Goal: Task Accomplishment & Management: Manage account settings

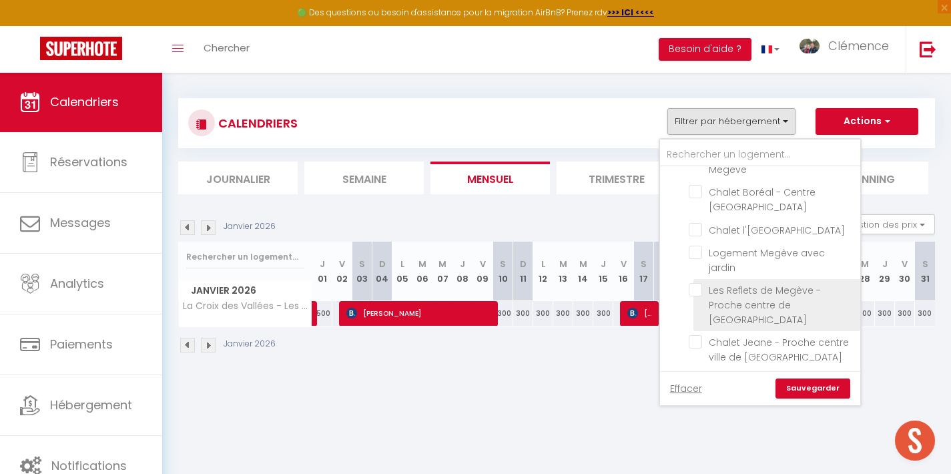
scroll to position [1051, 0]
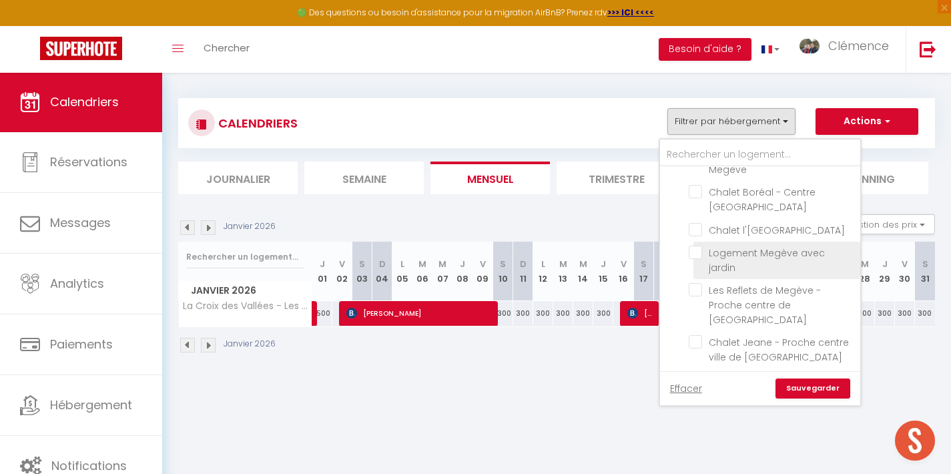
click at [700, 246] on input "Logement Megève avec jardin" at bounding box center [772, 252] width 167 height 13
checkbox input "true"
checkbox input "false"
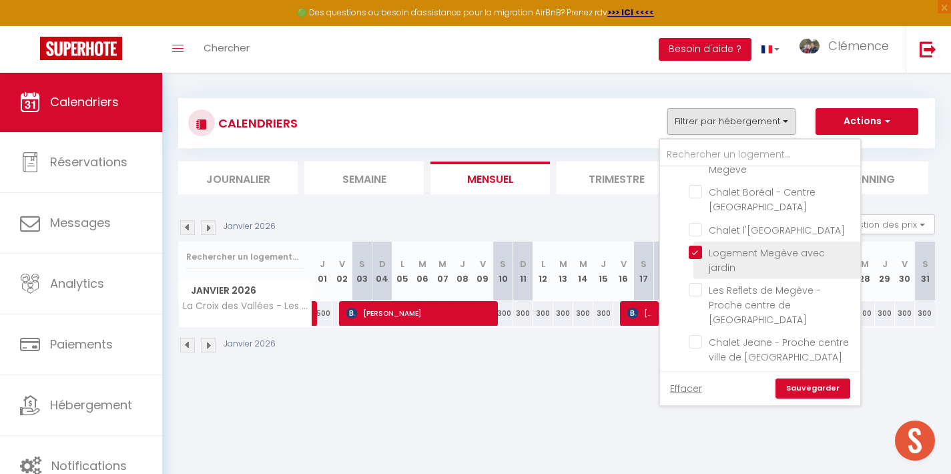
checkbox input "false"
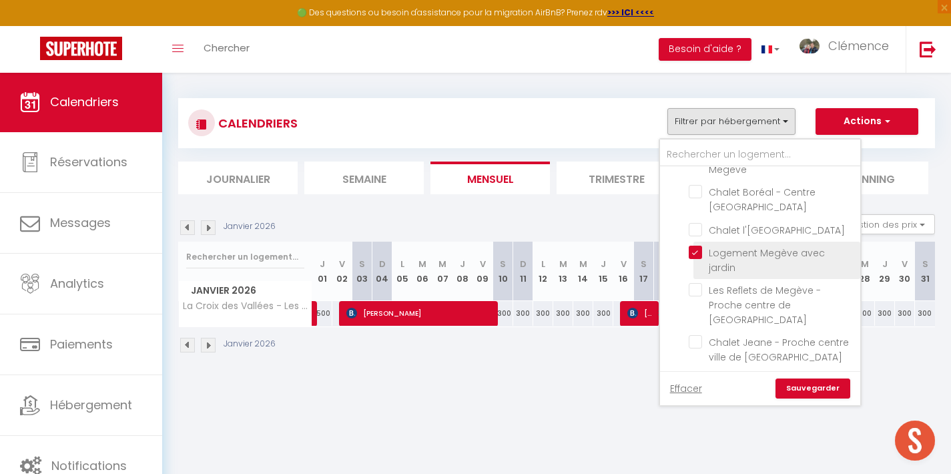
checkbox input "false"
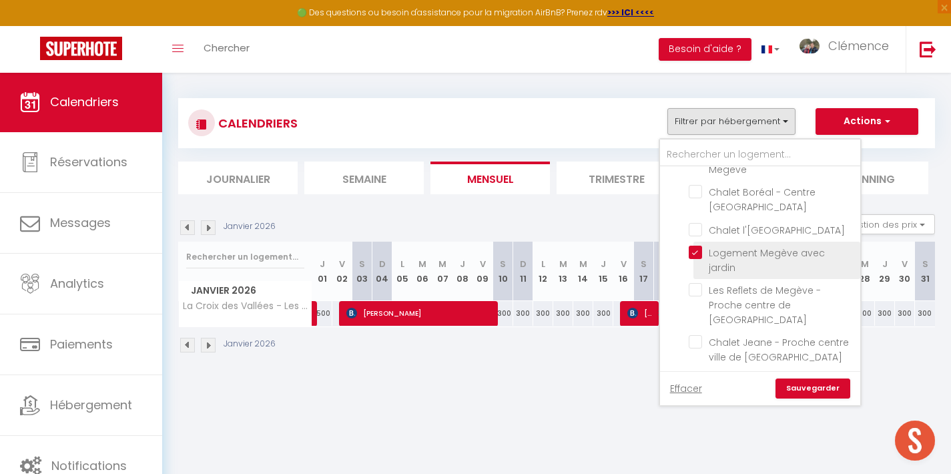
checkbox input "false"
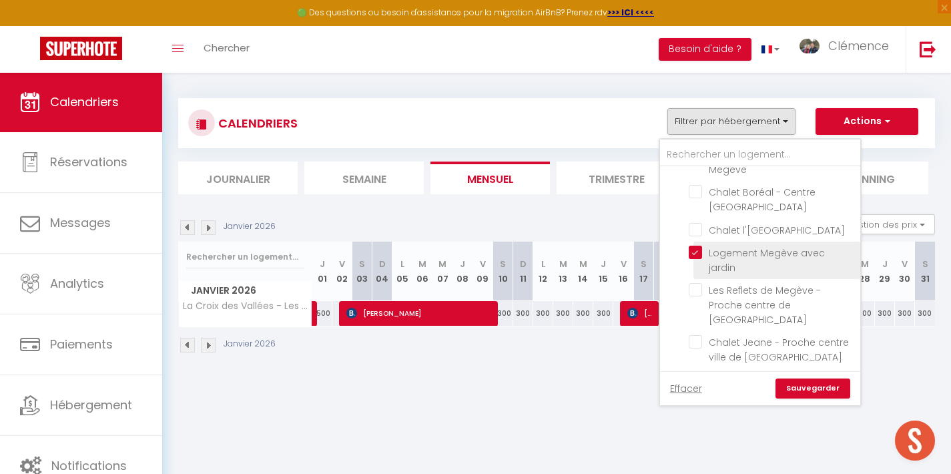
checkbox input "false"
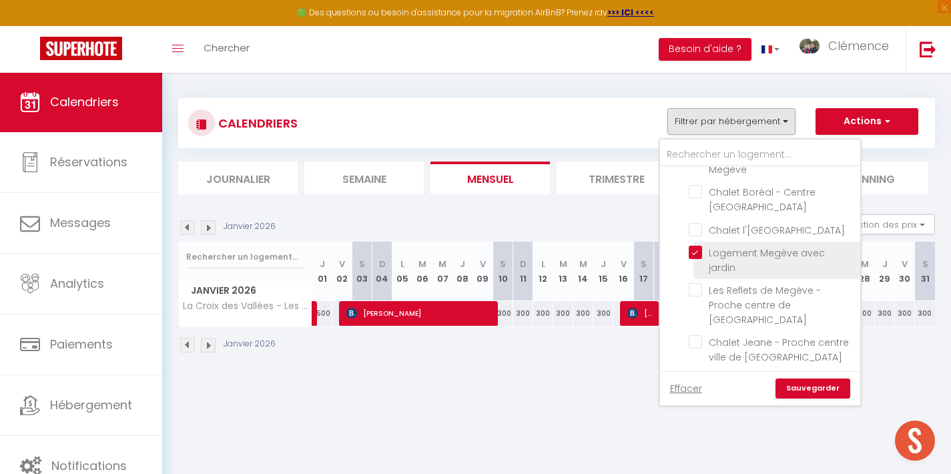
checkbox input "false"
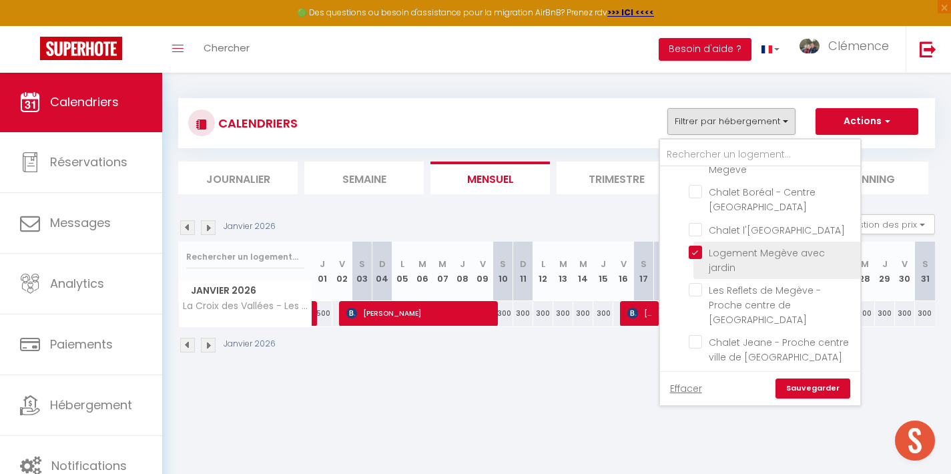
checkbox input "false"
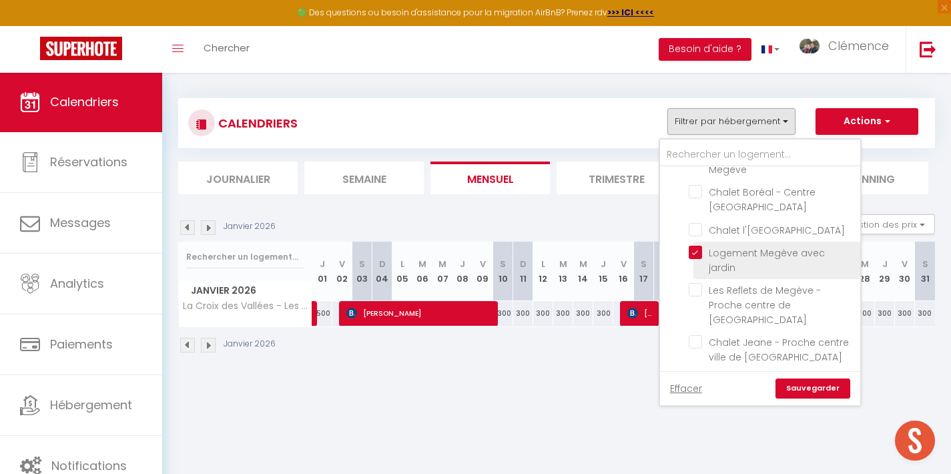
checkbox input "false"
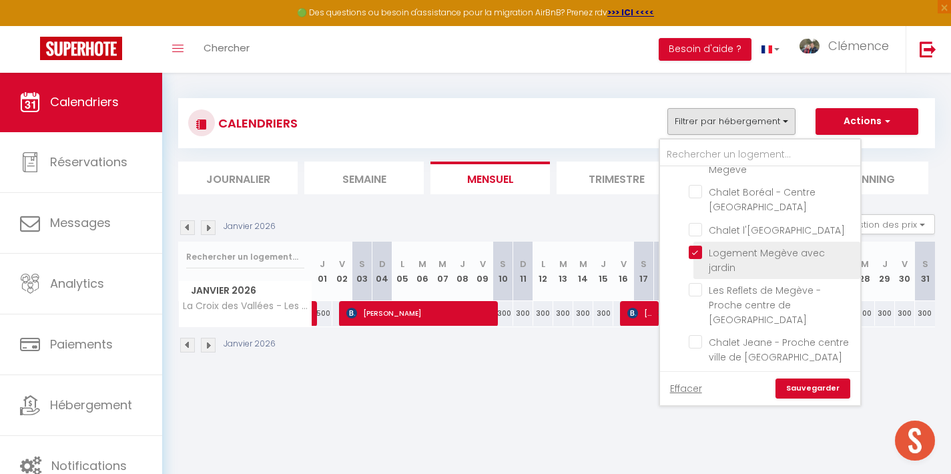
checkbox input "false"
click at [808, 384] on link "Sauvegarder" at bounding box center [812, 388] width 75 height 20
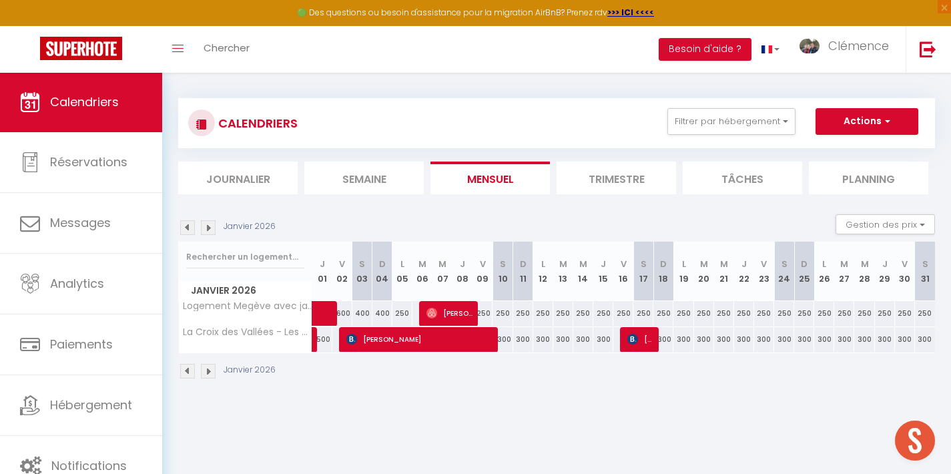
click at [188, 230] on img at bounding box center [187, 227] width 15 height 15
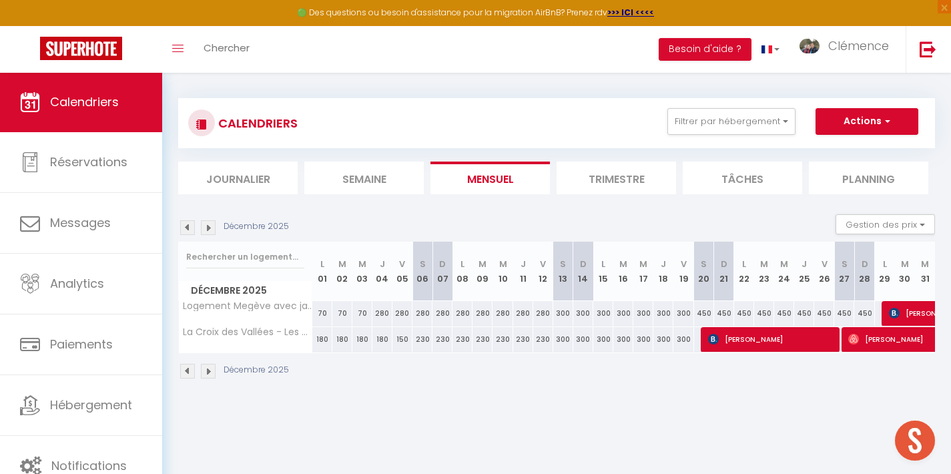
click at [900, 312] on span "[PERSON_NAME]" at bounding box center [950, 312] width 123 height 25
select select "OK"
select select "KO"
select select "0"
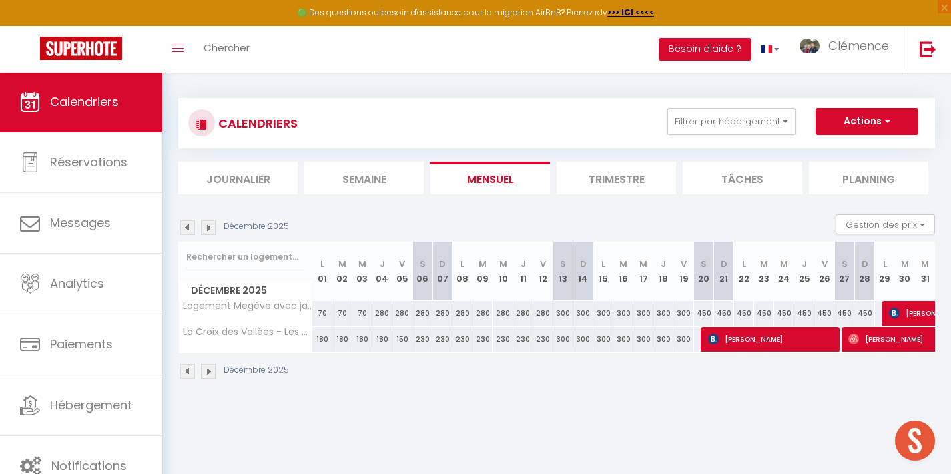
select select "1"
select select
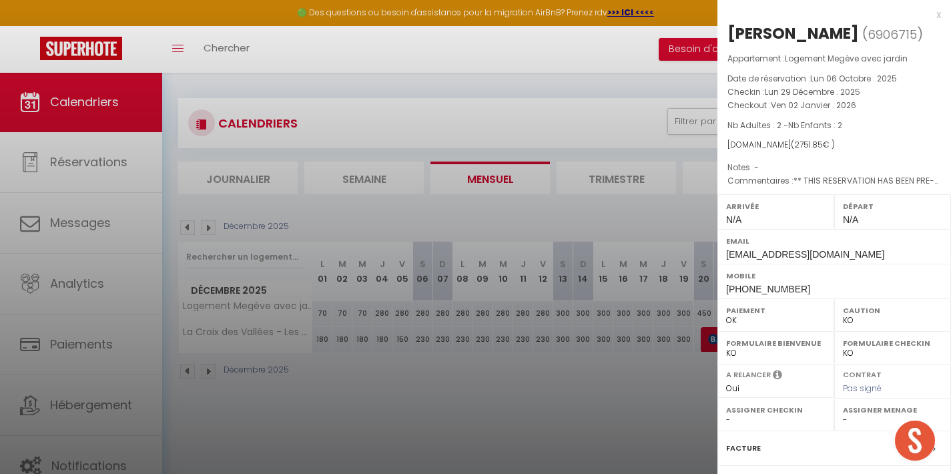
select select "22805"
click at [453, 420] on div at bounding box center [475, 237] width 951 height 474
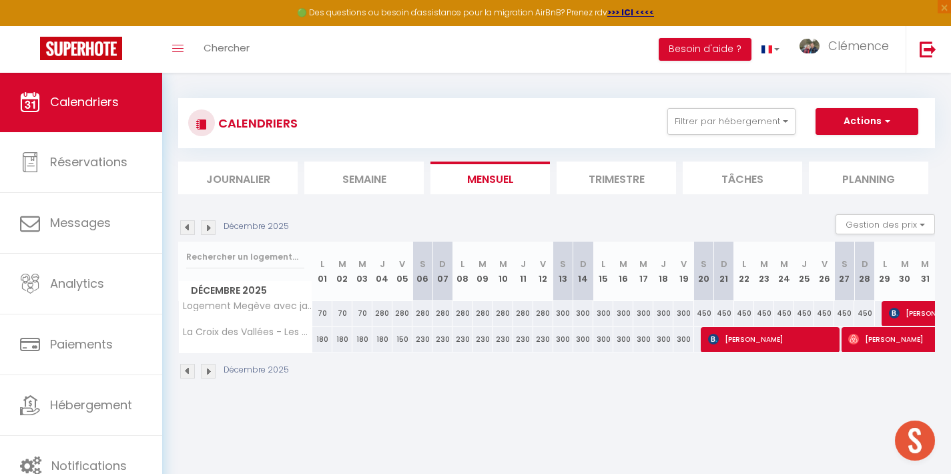
click at [187, 227] on img at bounding box center [187, 227] width 15 height 15
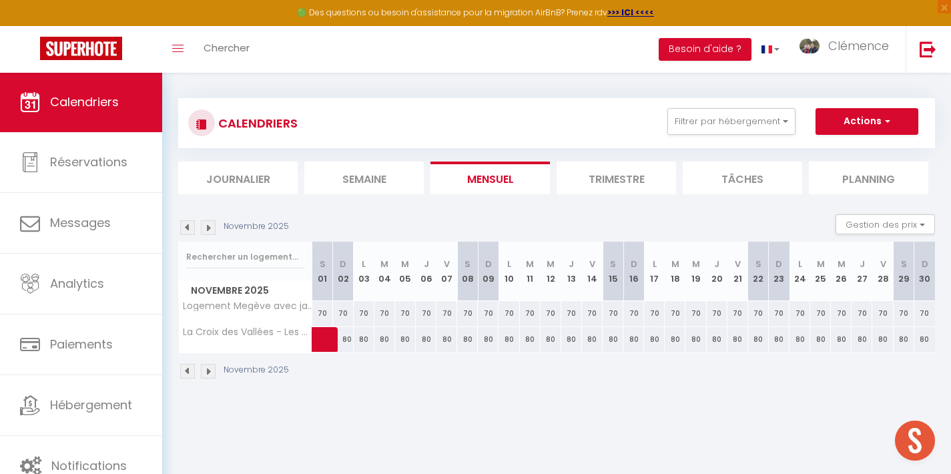
click at [187, 227] on img at bounding box center [187, 227] width 15 height 15
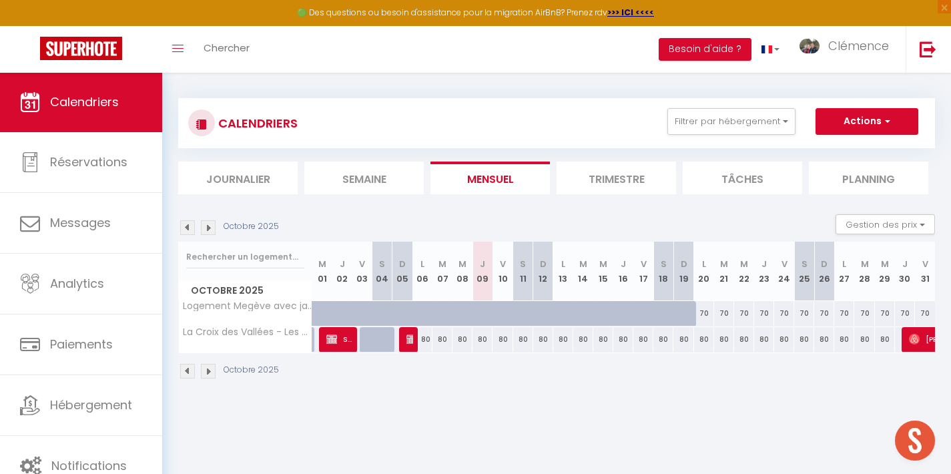
click at [701, 313] on div "70" at bounding box center [704, 313] width 20 height 25
type input "70"
type input "Lun 20 Octobre 2025"
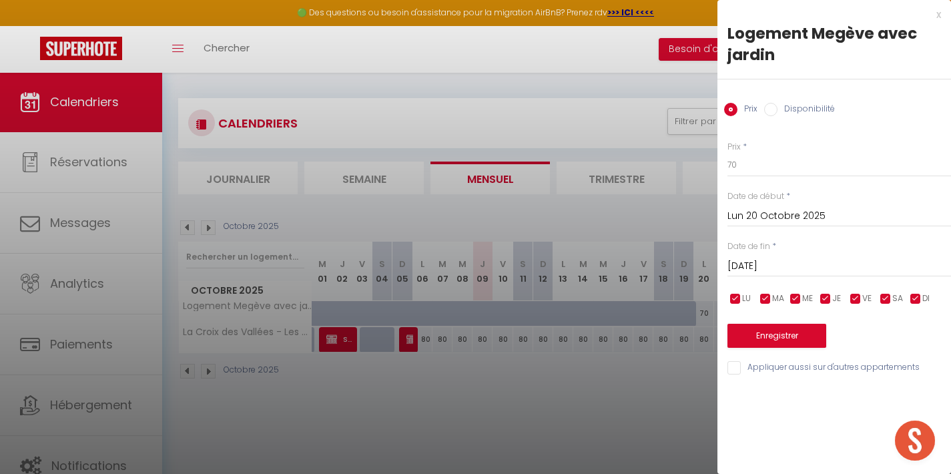
click at [769, 258] on input "[DATE]" at bounding box center [839, 266] width 224 height 17
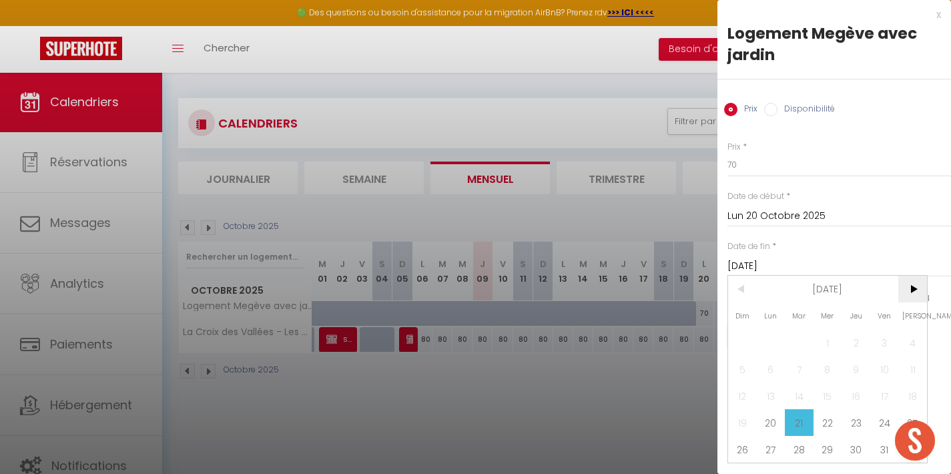
click at [911, 286] on span ">" at bounding box center [912, 289] width 29 height 27
click at [894, 394] on span "14" at bounding box center [884, 395] width 29 height 27
type input "Ven 14 Novembre 2025"
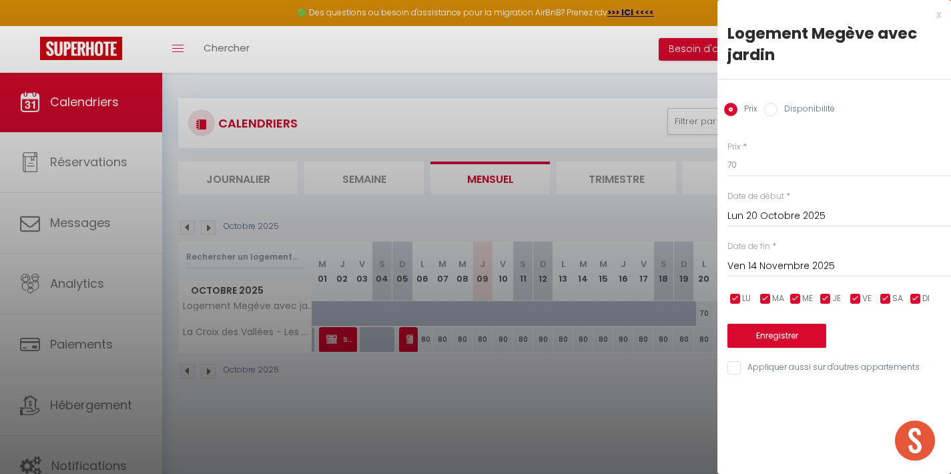
click at [774, 113] on input "Disponibilité" at bounding box center [770, 109] width 13 height 13
radio input "true"
radio input "false"
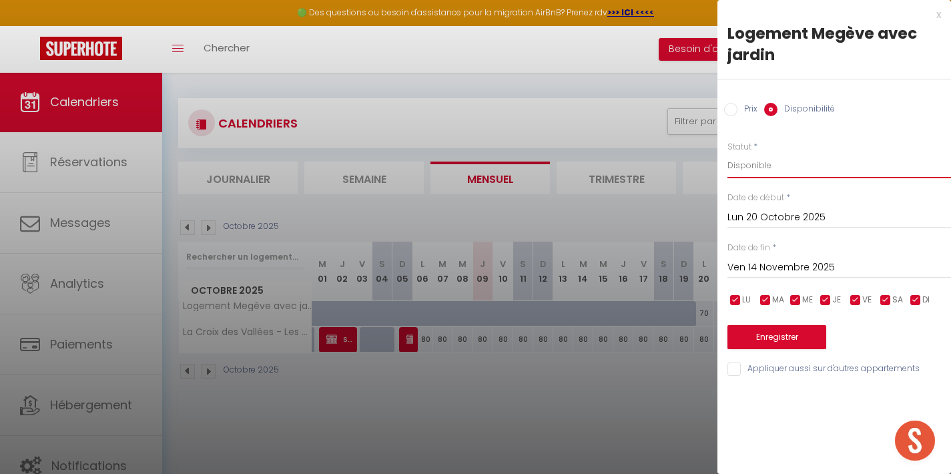
select select "0"
click at [785, 335] on button "Enregistrer" at bounding box center [776, 337] width 99 height 24
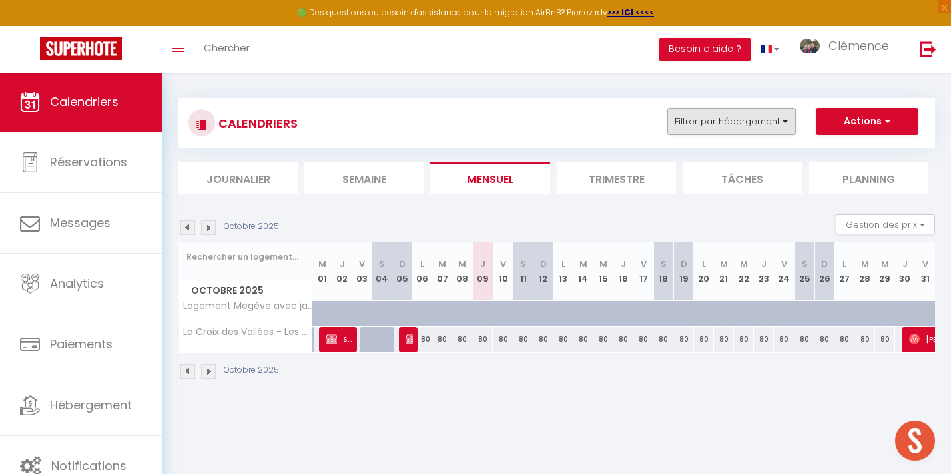
click at [750, 126] on button "Filtrer par hébergement" at bounding box center [731, 121] width 128 height 27
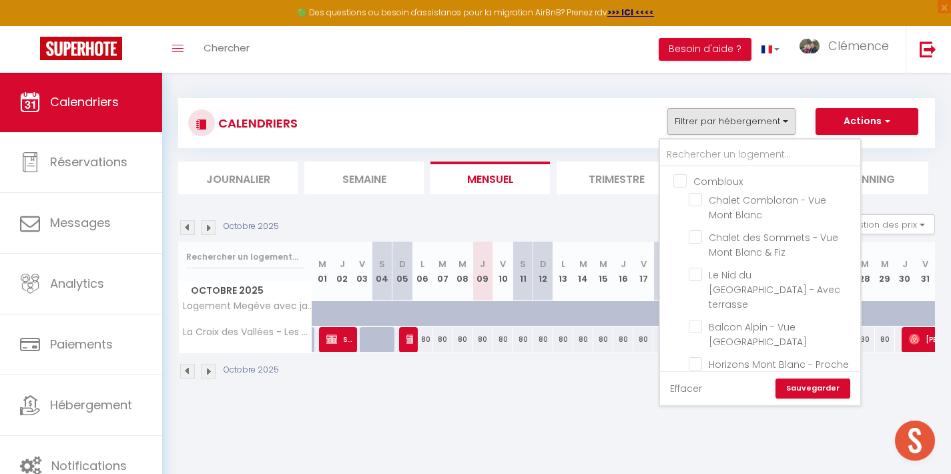
click at [689, 388] on link "Effacer" at bounding box center [686, 388] width 32 height 15
checkbox input "false"
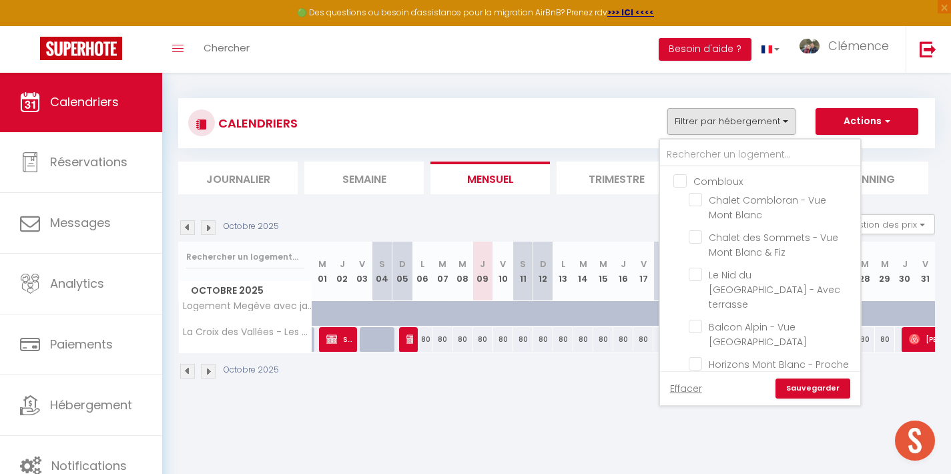
checkbox input "false"
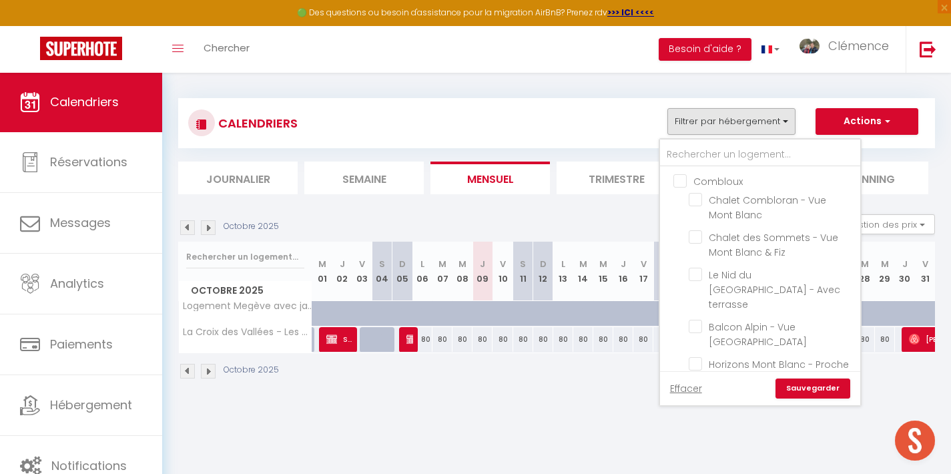
checkbox input "false"
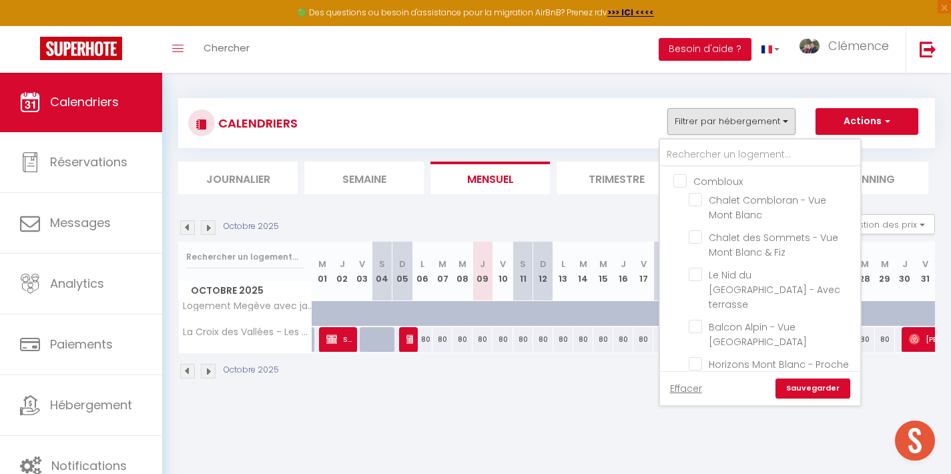
checkbox input "false"
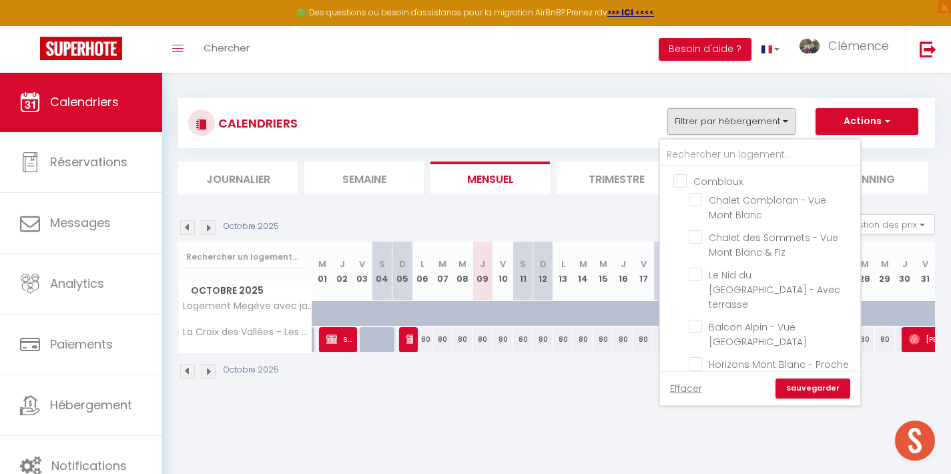
checkbox input "false"
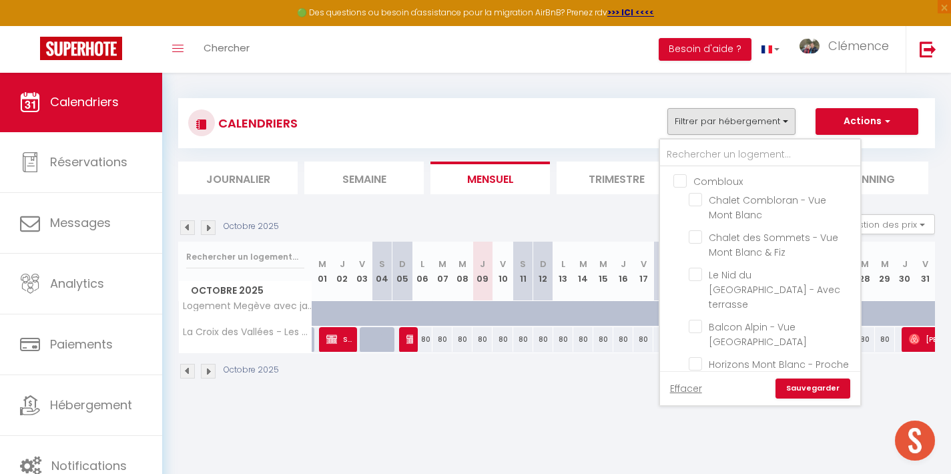
checkbox input "false"
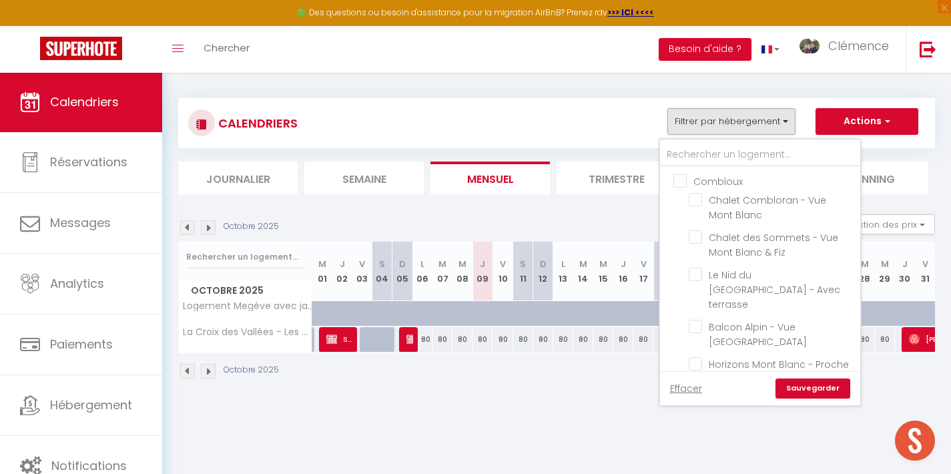
checkbox input "false"
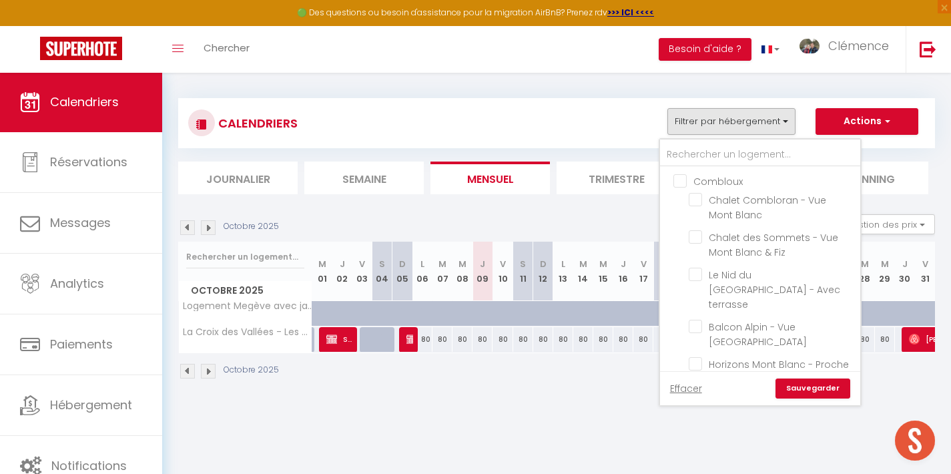
checkbox input "false"
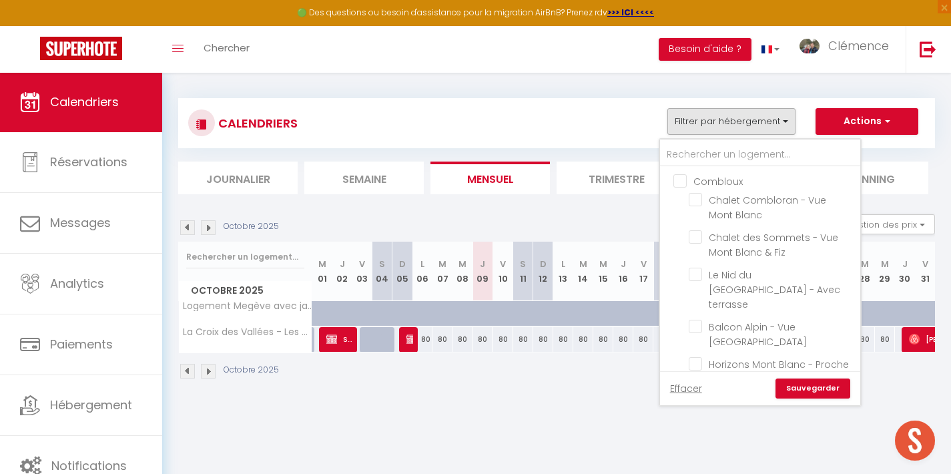
checkbox input "false"
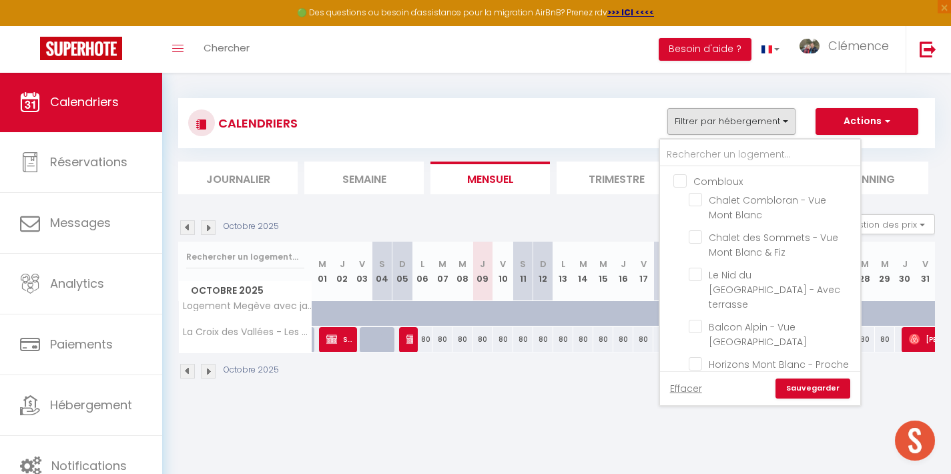
checkbox input "false"
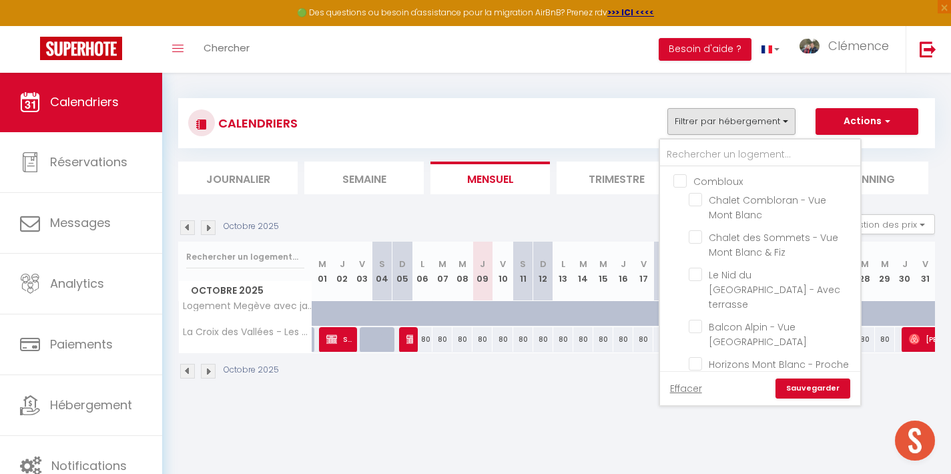
checkbox input "false"
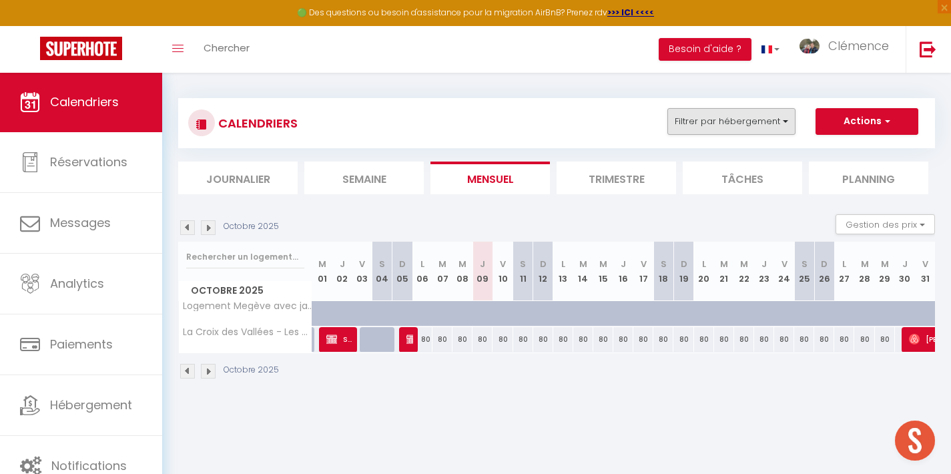
click at [771, 129] on button "Filtrer par hébergement" at bounding box center [731, 121] width 128 height 27
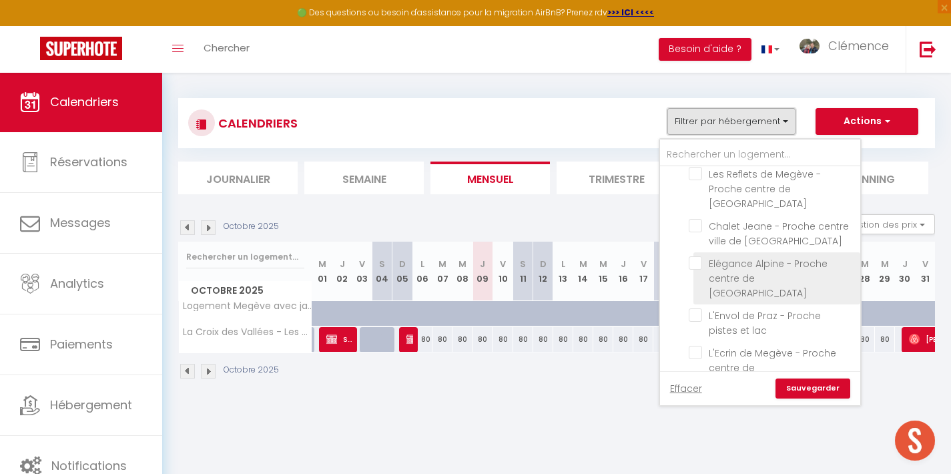
scroll to position [1155, 0]
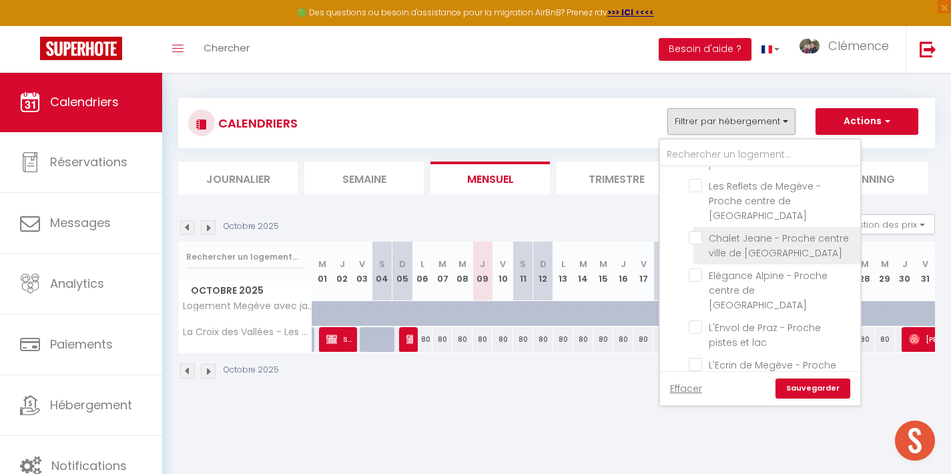
click at [698, 231] on input "Chalet Jeane - Proche centre ville de [GEOGRAPHIC_DATA]" at bounding box center [772, 237] width 167 height 13
checkbox input "true"
checkbox input "false"
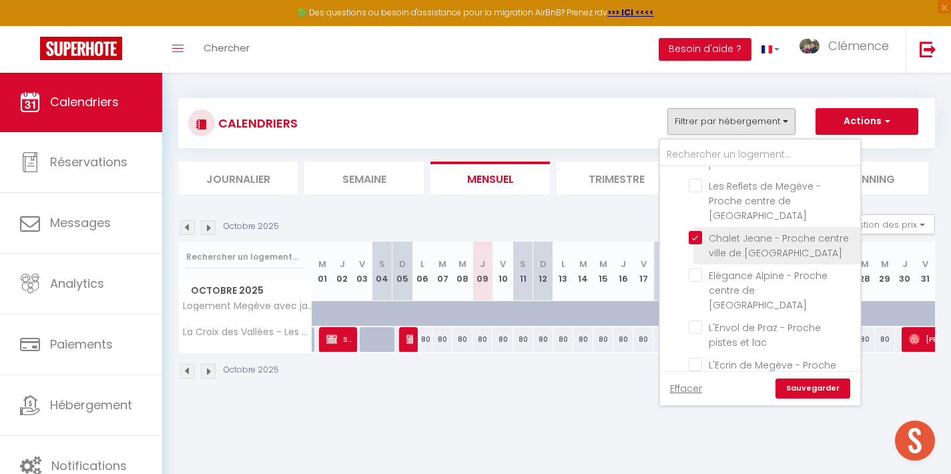
checkbox input "false"
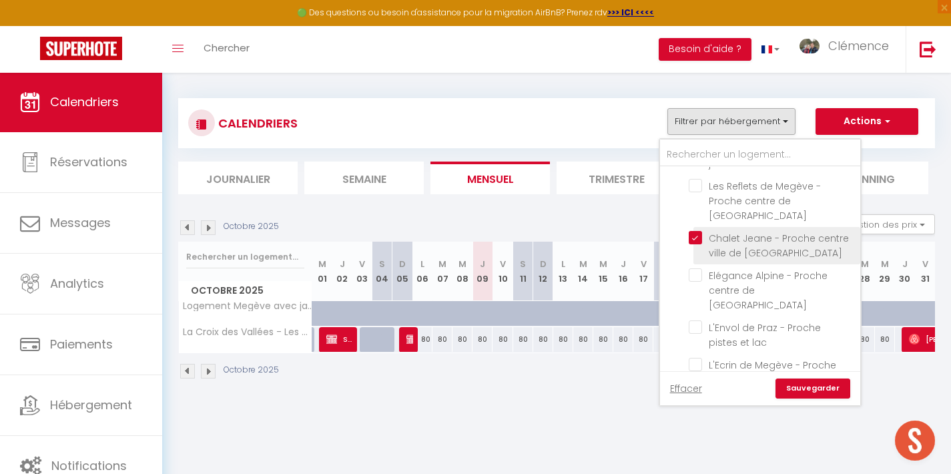
checkbox input "false"
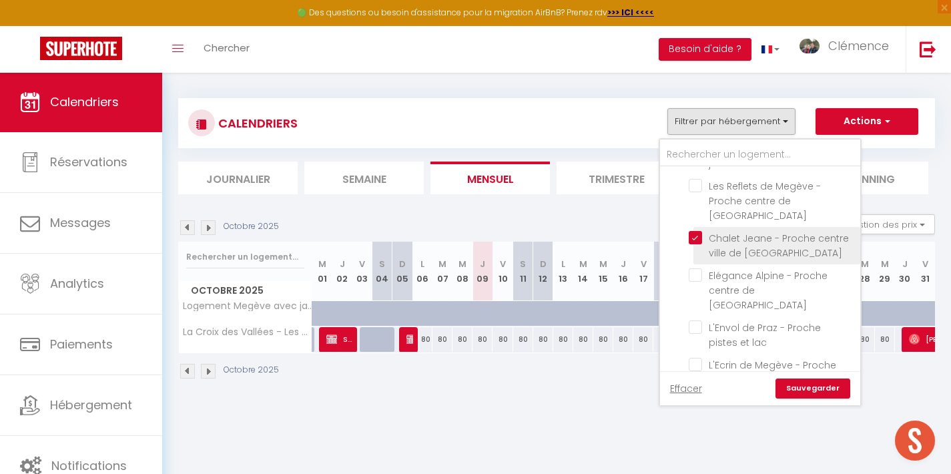
checkbox input "false"
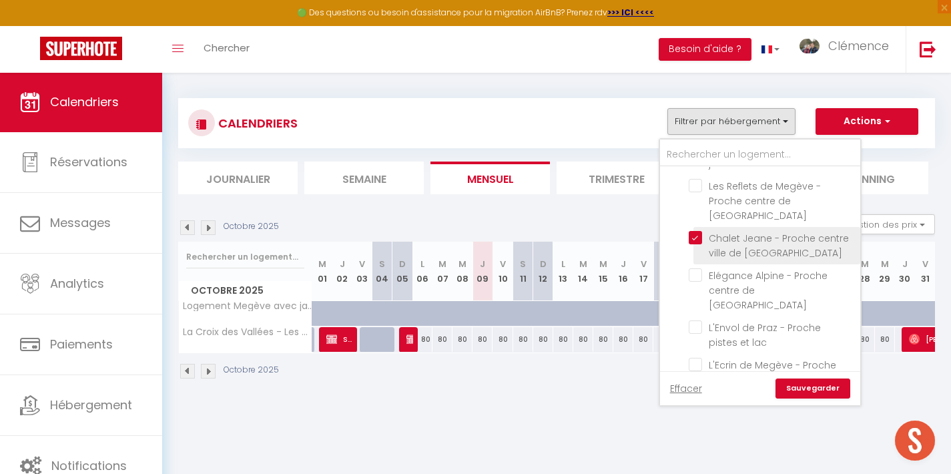
checkbox input "false"
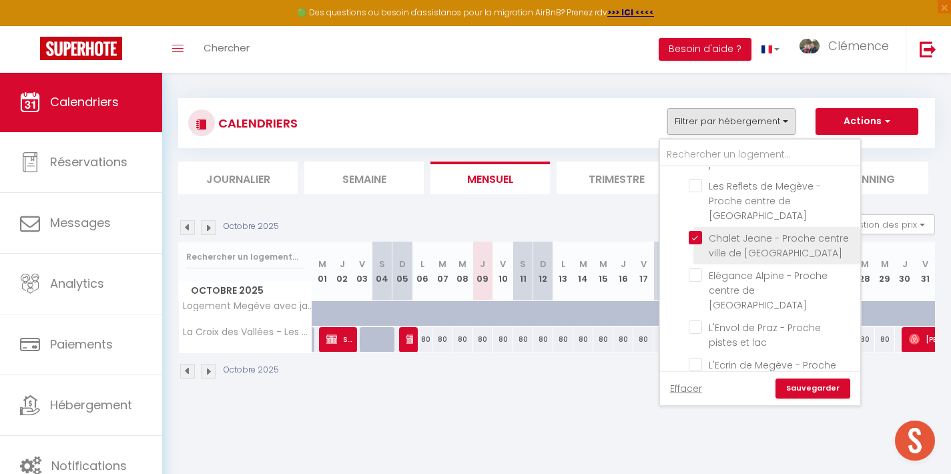
checkbox input "false"
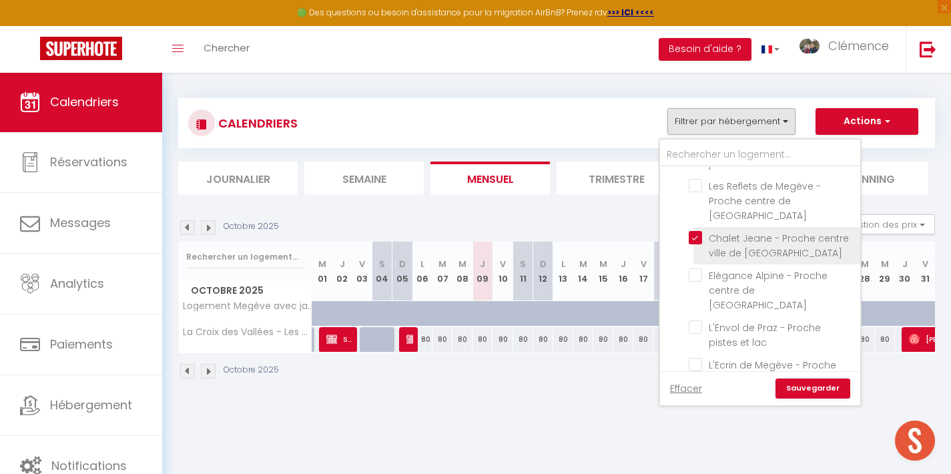
checkbox input "false"
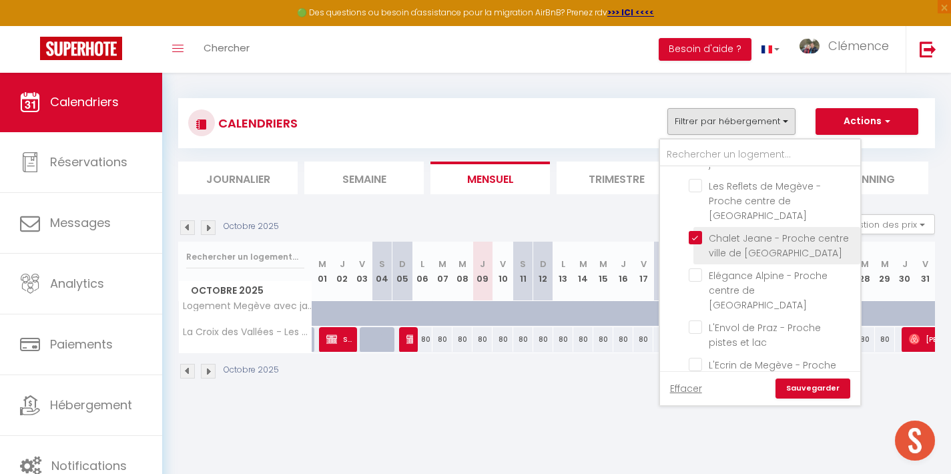
checkbox input "false"
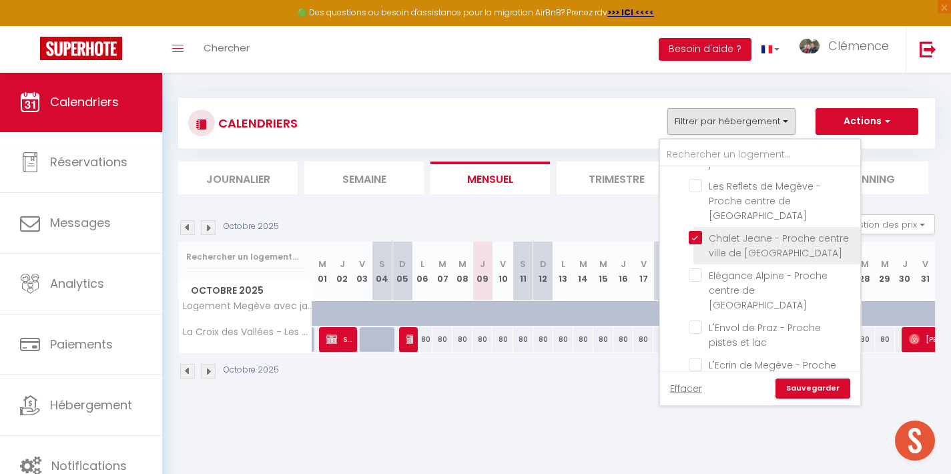
checkbox input "false"
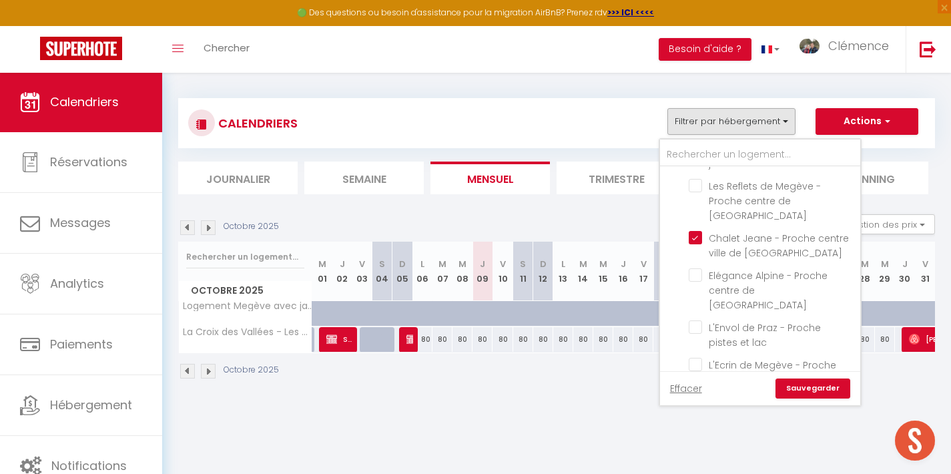
click at [805, 388] on link "Sauvegarder" at bounding box center [812, 388] width 75 height 20
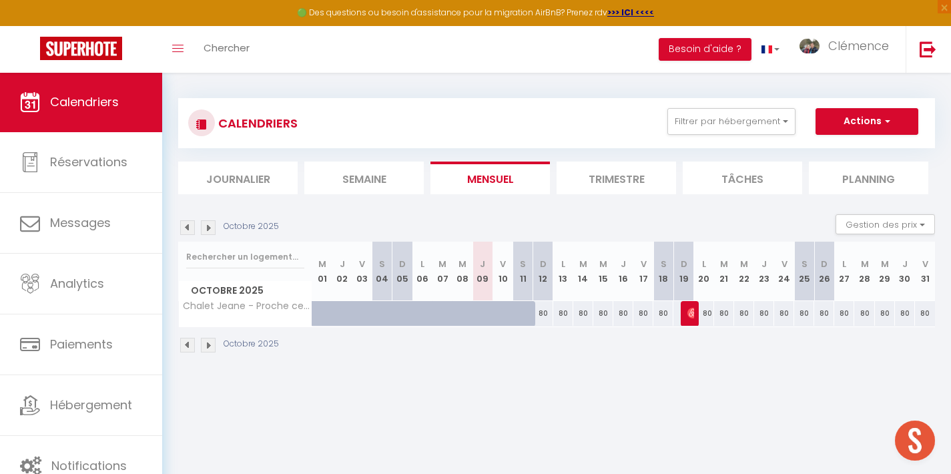
click at [208, 229] on img at bounding box center [208, 227] width 15 height 15
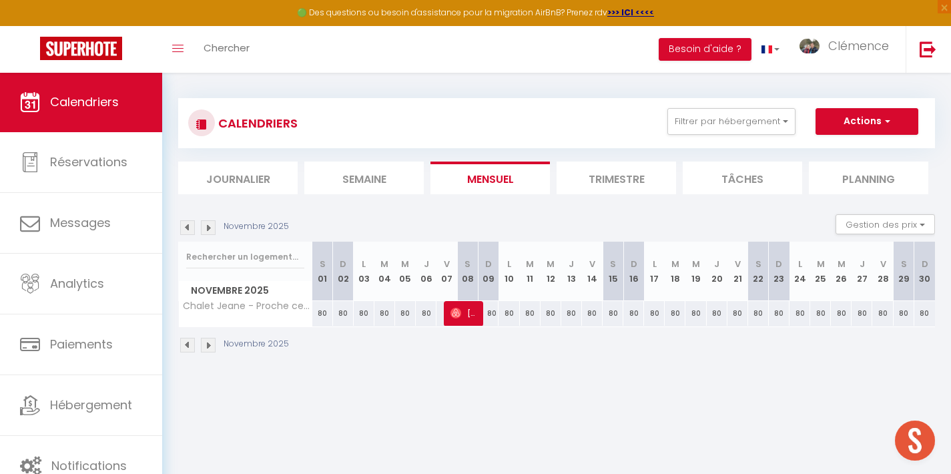
scroll to position [0, 0]
